Goal: Task Accomplishment & Management: Use online tool/utility

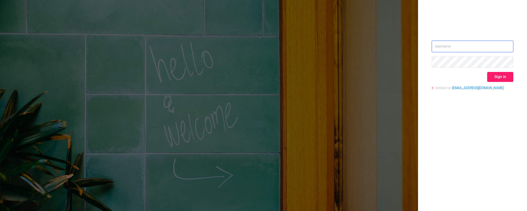
type input "[PERSON_NAME][EMAIL_ADDRESS][DOMAIN_NAME]"
click at [495, 76] on button "Sign in" at bounding box center [500, 77] width 26 height 10
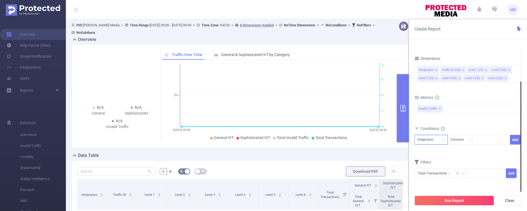
click at [443, 140] on icon "icon: down" at bounding box center [443, 140] width 3 height 2
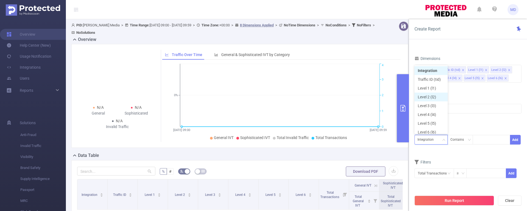
scroll to position [3, 0]
click at [431, 87] on li "Level 1 (l1)" at bounding box center [430, 85] width 33 height 9
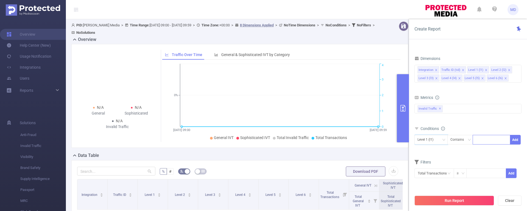
click at [480, 141] on div at bounding box center [492, 139] width 32 height 9
type input "1783"
click at [515, 139] on button "Add" at bounding box center [515, 140] width 11 height 10
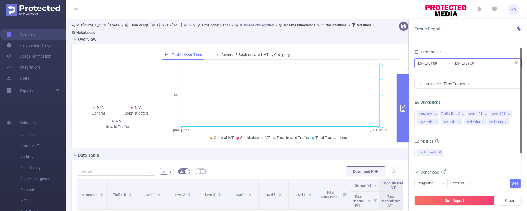
click at [458, 66] on input "[DATE] 09:59" at bounding box center [476, 63] width 44 height 7
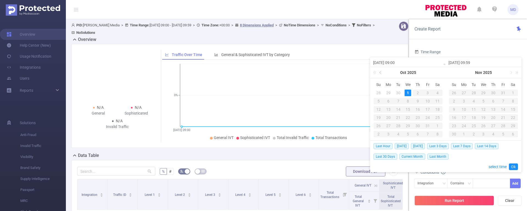
click at [381, 71] on link at bounding box center [380, 72] width 5 height 11
click at [387, 92] on div "1" at bounding box center [388, 92] width 7 height 7
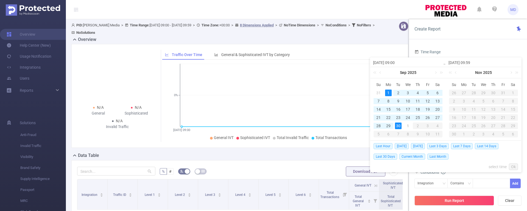
click at [400, 125] on div "30" at bounding box center [398, 125] width 7 height 7
type input "[DATE] 09:00"
type input "[DATE] 09:59"
type input "[DATE] 09:00"
type input "[DATE] 09:59"
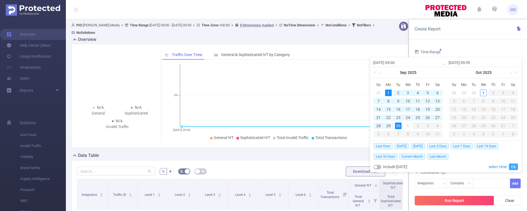
click at [514, 164] on link "Ok" at bounding box center [513, 166] width 9 height 7
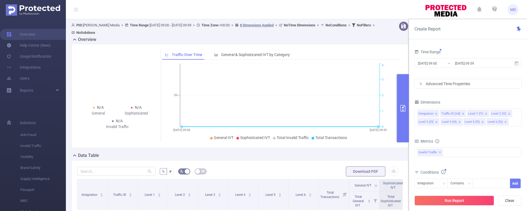
click at [460, 193] on div "Run Report Clear" at bounding box center [468, 200] width 118 height 21
click at [459, 197] on button "Run Report" at bounding box center [454, 200] width 80 height 10
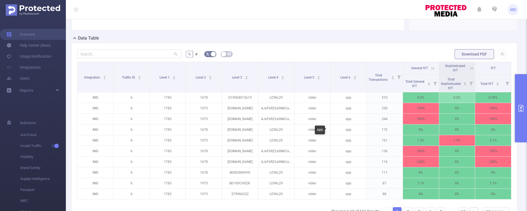
scroll to position [176, 0]
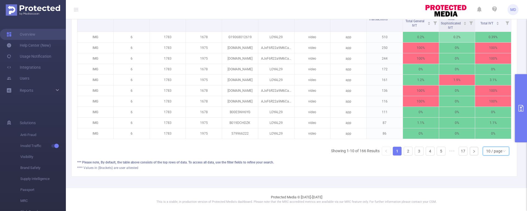
click at [490, 152] on div "10 / page" at bounding box center [494, 151] width 16 height 8
click at [488, 141] on li "50 / page" at bounding box center [491, 145] width 26 height 9
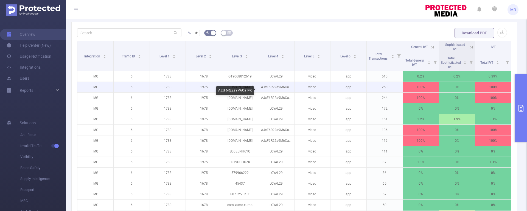
scroll to position [134, 0]
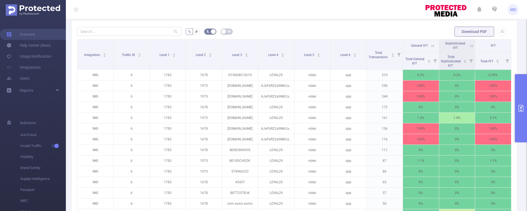
click at [518, 108] on icon "primary" at bounding box center [521, 108] width 7 height 7
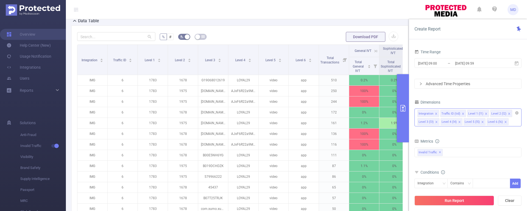
click at [508, 113] on icon "icon: close" at bounding box center [509, 113] width 3 height 3
click at [460, 200] on button "Run Report" at bounding box center [454, 200] width 80 height 10
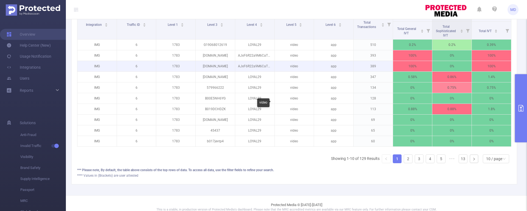
scroll to position [176, 0]
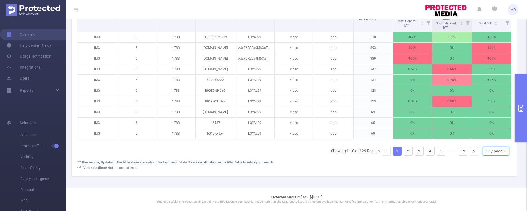
click at [488, 153] on div "10 / page" at bounding box center [494, 151] width 16 height 8
click at [483, 142] on li "50 / page" at bounding box center [491, 145] width 26 height 9
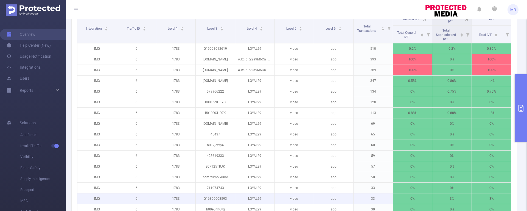
scroll to position [159, 0]
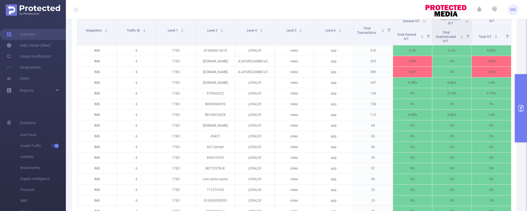
click at [519, 109] on icon "primary" at bounding box center [521, 108] width 7 height 7
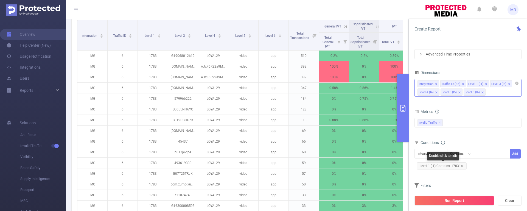
drag, startPoint x: 462, startPoint y: 165, endPoint x: 452, endPoint y: 162, distance: 11.2
click at [462, 165] on icon "icon: close" at bounding box center [461, 165] width 3 height 3
click at [433, 155] on div "Integration" at bounding box center [427, 153] width 20 height 9
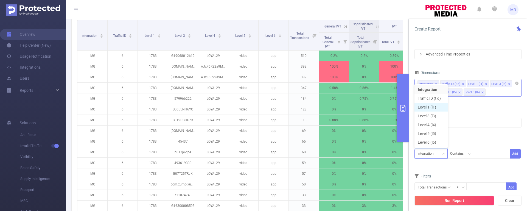
click at [428, 104] on li "Level 1 (l1)" at bounding box center [430, 107] width 33 height 9
click at [480, 156] on div at bounding box center [492, 153] width 32 height 9
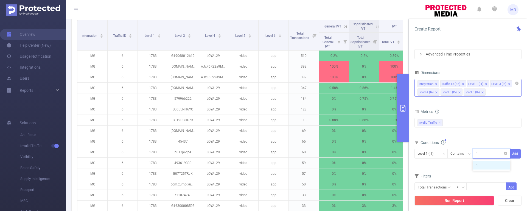
type input "1781"
click at [515, 154] on button "Add" at bounding box center [515, 154] width 11 height 10
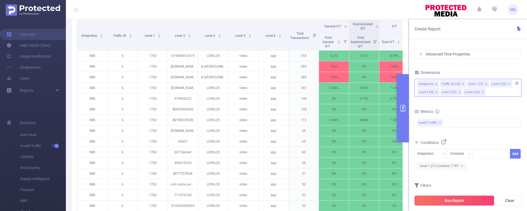
click at [465, 200] on button "Run Report" at bounding box center [454, 200] width 80 height 10
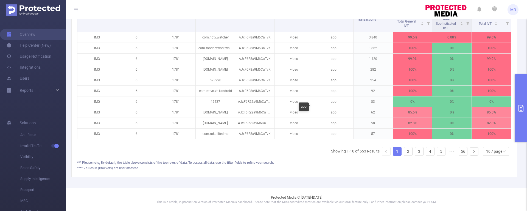
scroll to position [160, 0]
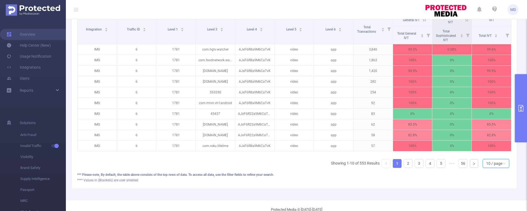
click at [486, 167] on div "10 / page" at bounding box center [494, 163] width 16 height 8
click at [484, 158] on li "50 / page" at bounding box center [491, 157] width 26 height 9
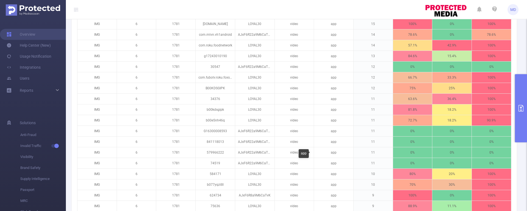
scroll to position [605, 0]
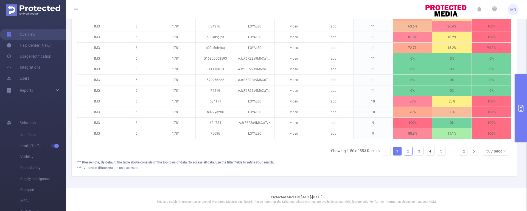
click at [404, 151] on link "2" at bounding box center [408, 151] width 8 height 8
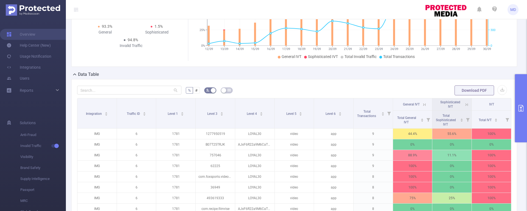
scroll to position [94, 0]
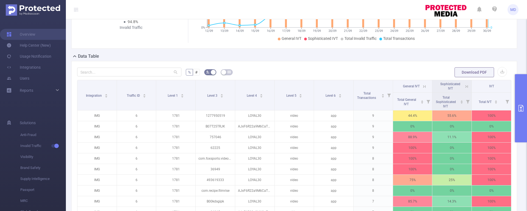
click at [521, 106] on icon "primary" at bounding box center [521, 108] width 7 height 7
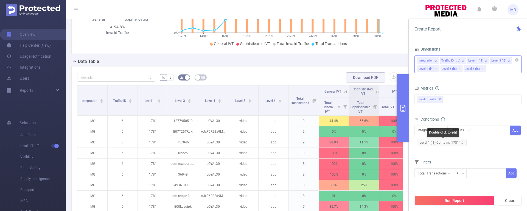
click at [461, 142] on icon "icon: close" at bounding box center [461, 142] width 3 height 3
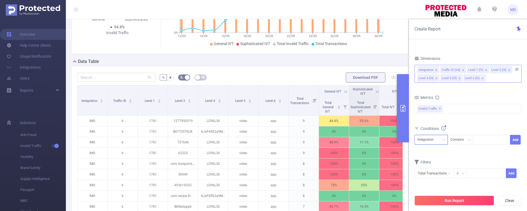
click at [430, 139] on div "Integration" at bounding box center [427, 139] width 20 height 9
click at [429, 166] on li "Level 1 (l1)" at bounding box center [430, 168] width 33 height 9
click at [479, 140] on div at bounding box center [492, 139] width 32 height 9
type input "2431"
click at [517, 138] on button "Add" at bounding box center [515, 140] width 11 height 10
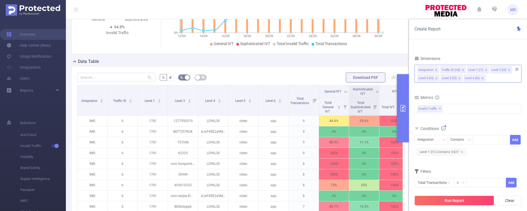
click at [450, 202] on button "Run Report" at bounding box center [454, 200] width 80 height 10
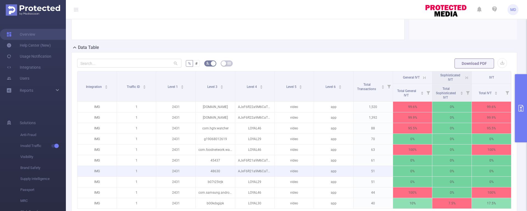
scroll to position [141, 0]
